Goal: Navigation & Orientation: Find specific page/section

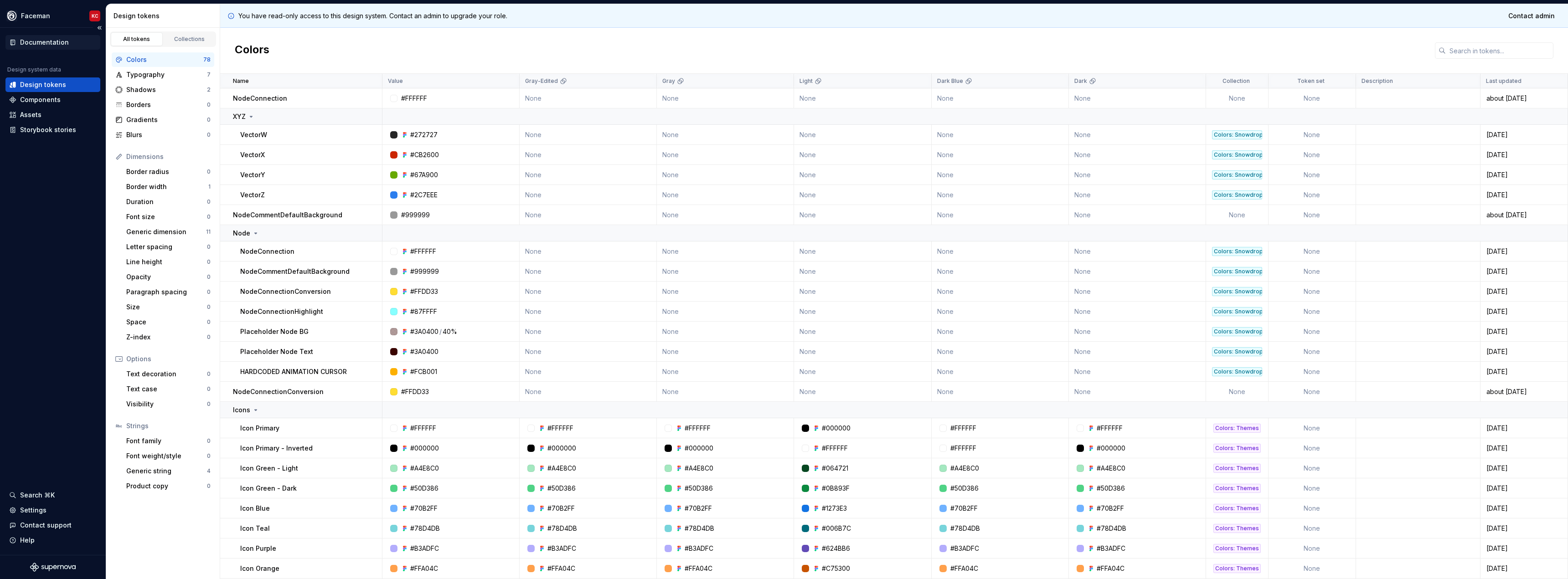
click at [54, 41] on div "Documentation" at bounding box center [44, 42] width 49 height 9
click at [40, 103] on div "Components" at bounding box center [40, 100] width 41 height 9
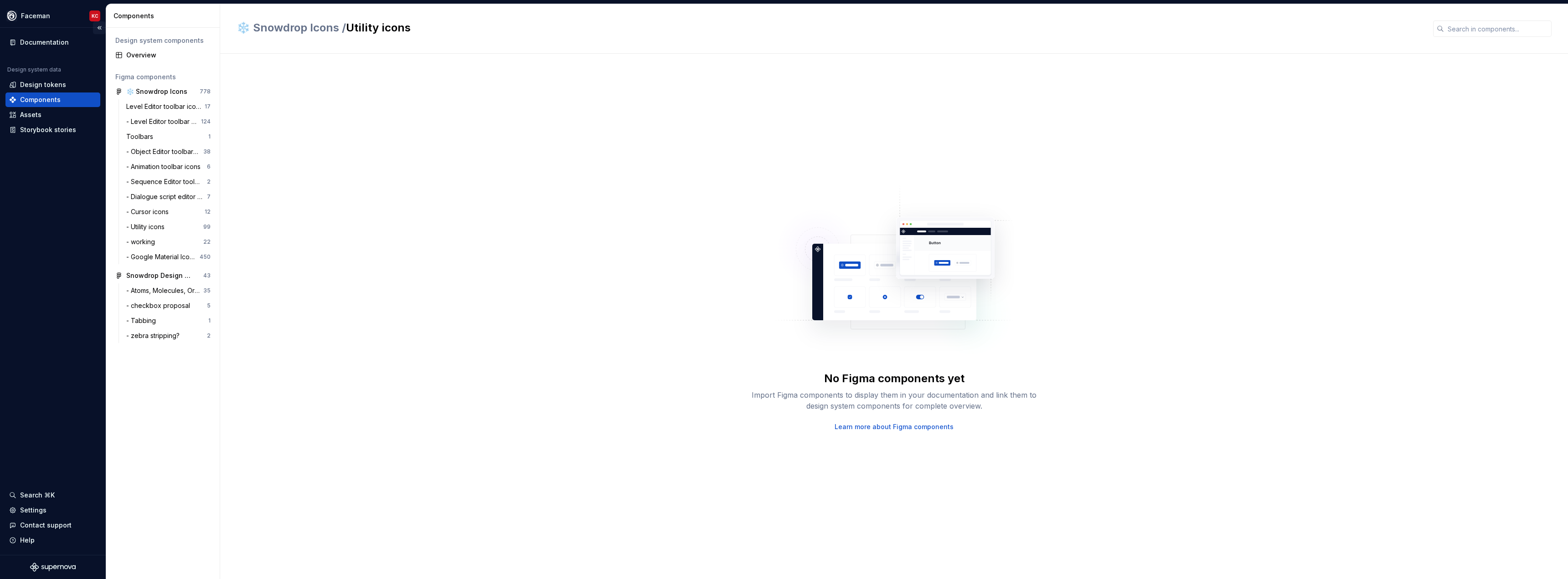
click at [97, 30] on button "Collapse sidebar" at bounding box center [99, 27] width 13 height 13
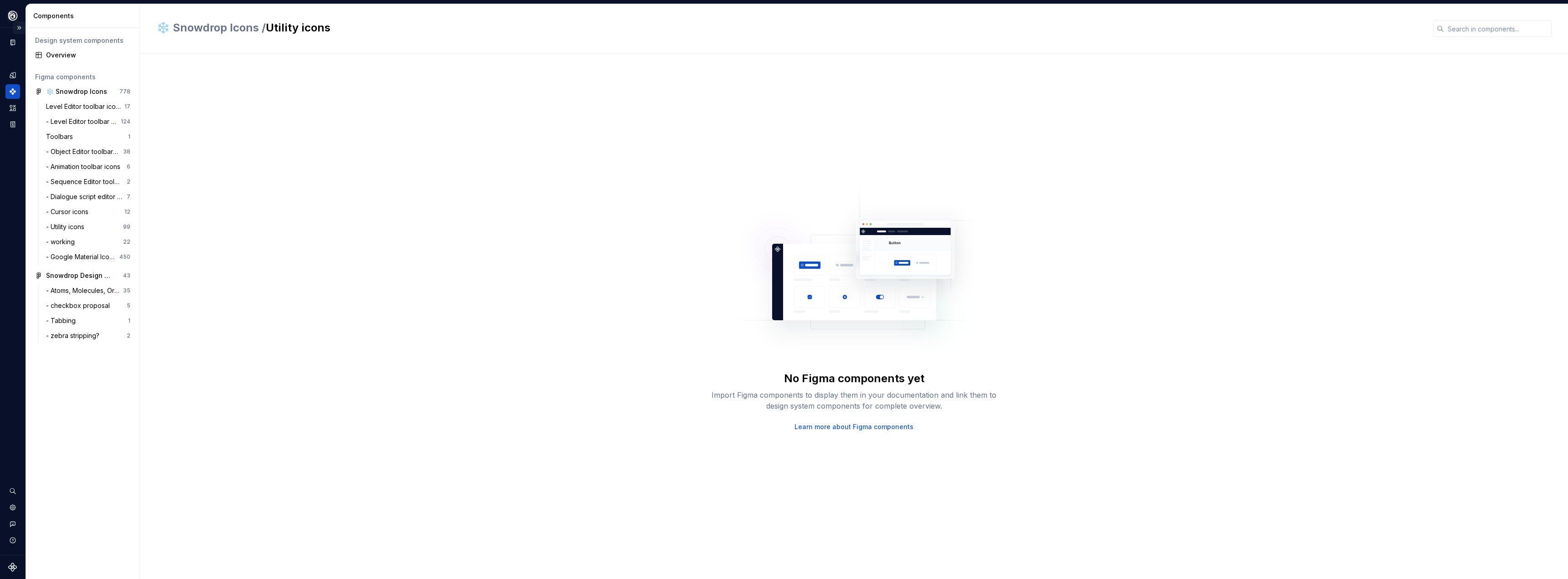
click at [22, 29] on button "Expand sidebar" at bounding box center [19, 27] width 13 height 13
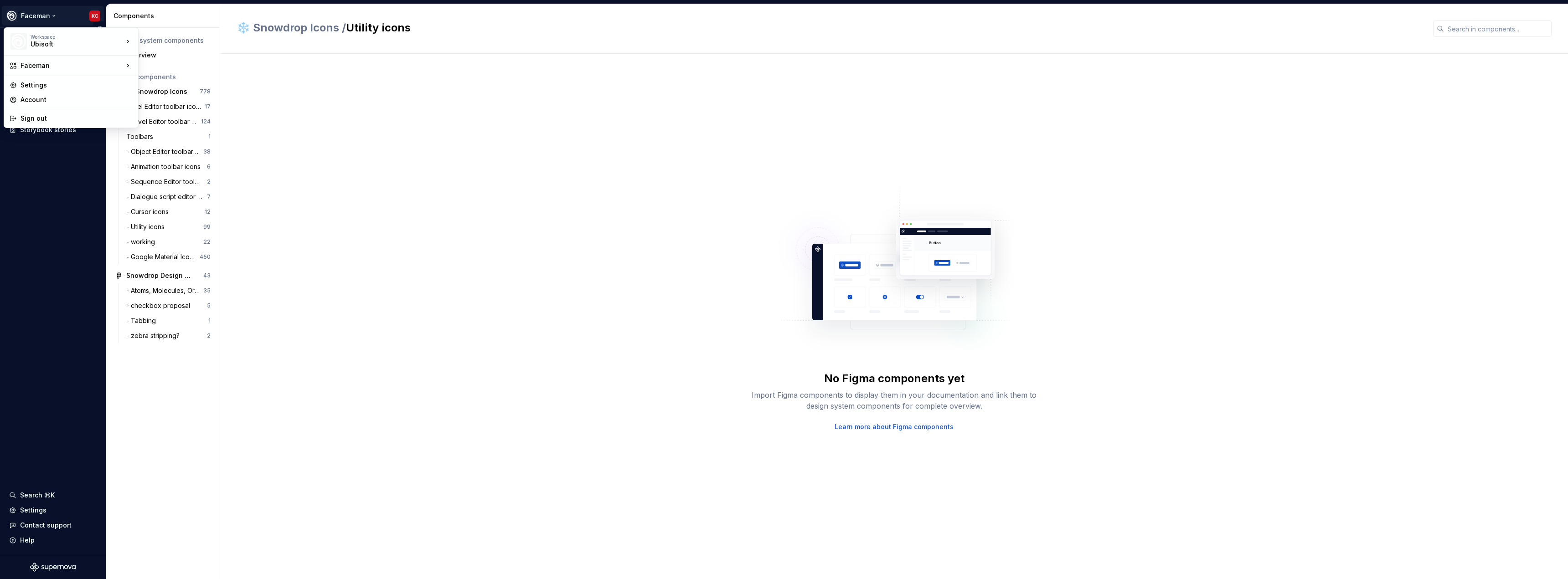
click at [52, 15] on html "Faceman KC Documentation Design system data Design tokens Components Assets Sto…" at bounding box center [784, 290] width 1568 height 579
click at [186, 112] on div "Faceman" at bounding box center [177, 114] width 48 height 9
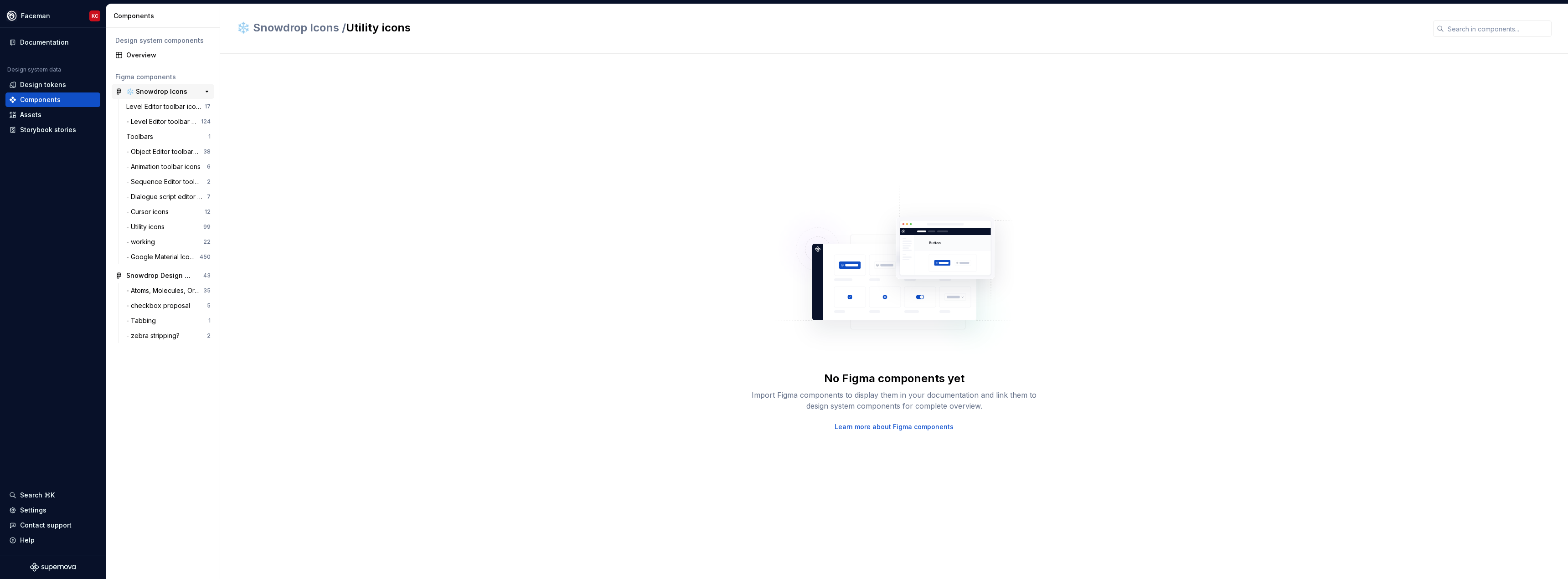
click at [147, 93] on div "❄️ Snowdrop Icons" at bounding box center [156, 91] width 61 height 9
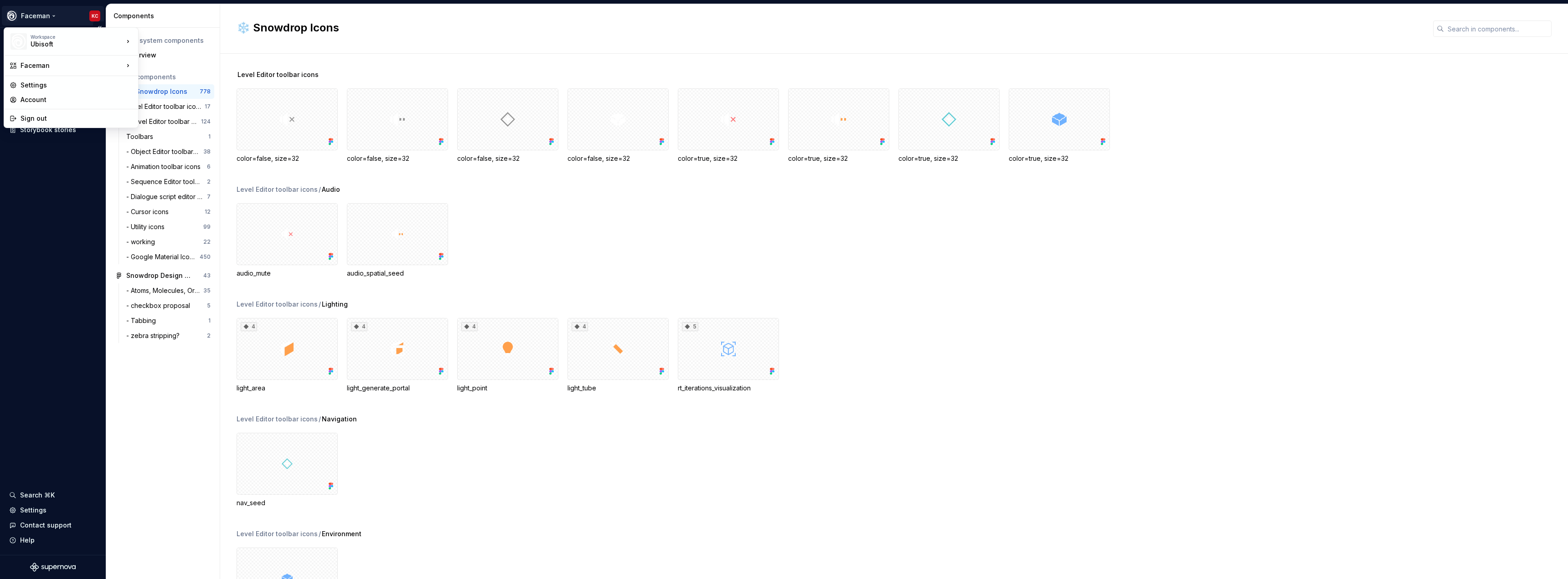
click at [97, 19] on html "Faceman KC Documentation Design system data Design tokens Components Assets Sto…" at bounding box center [784, 290] width 1568 height 579
click at [48, 54] on div "Workspace Ubisoft Faceman Settings Account Sign out" at bounding box center [71, 77] width 135 height 100
click at [48, 46] on div "Ubisoft" at bounding box center [69, 44] width 77 height 9
click at [47, 63] on div "Faceman" at bounding box center [72, 65] width 103 height 9
click at [172, 113] on div "Faceman" at bounding box center [177, 114] width 48 height 9
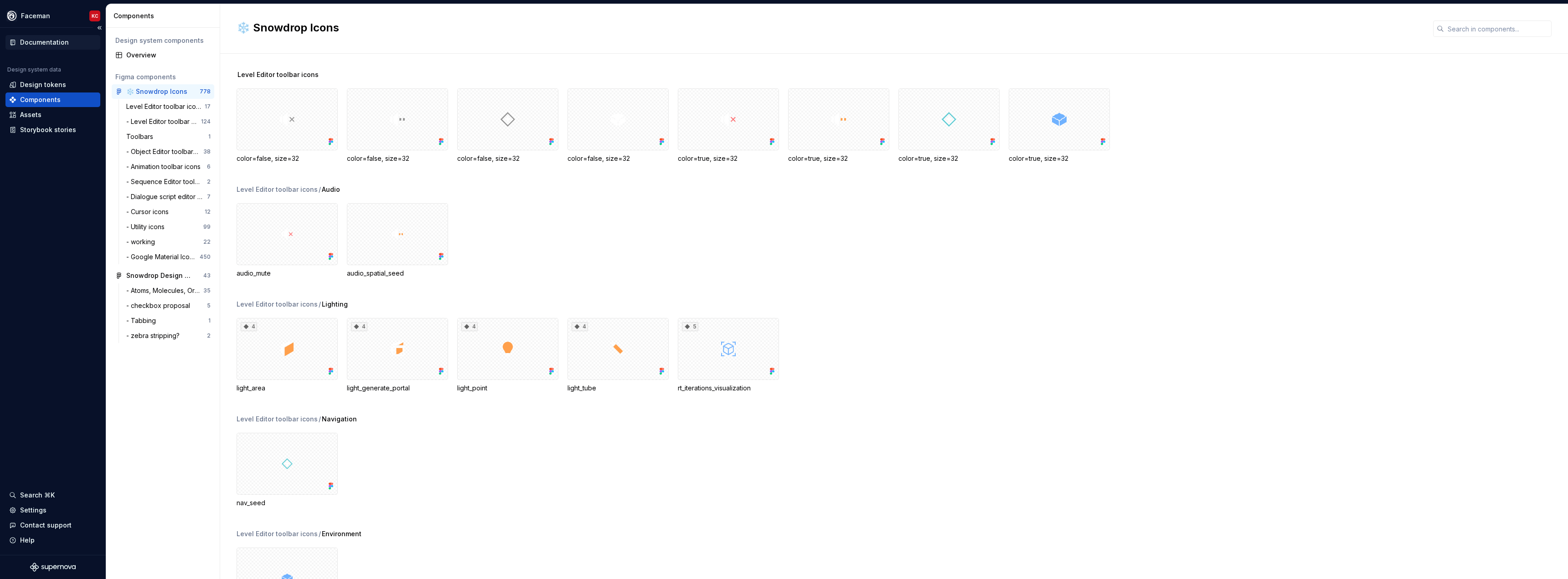
click at [85, 37] on div "Documentation" at bounding box center [53, 43] width 95 height 15
